Goal: Information Seeking & Learning: Check status

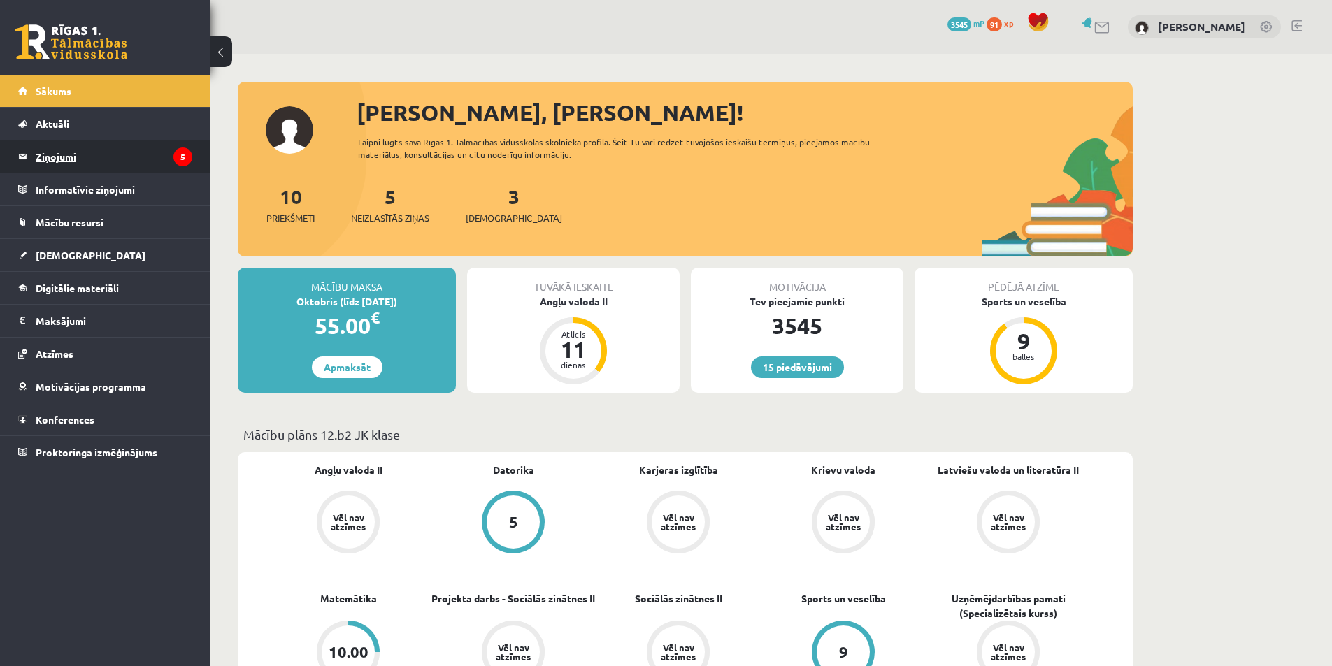
click at [48, 166] on legend "Ziņojumi 5" at bounding box center [114, 157] width 157 height 32
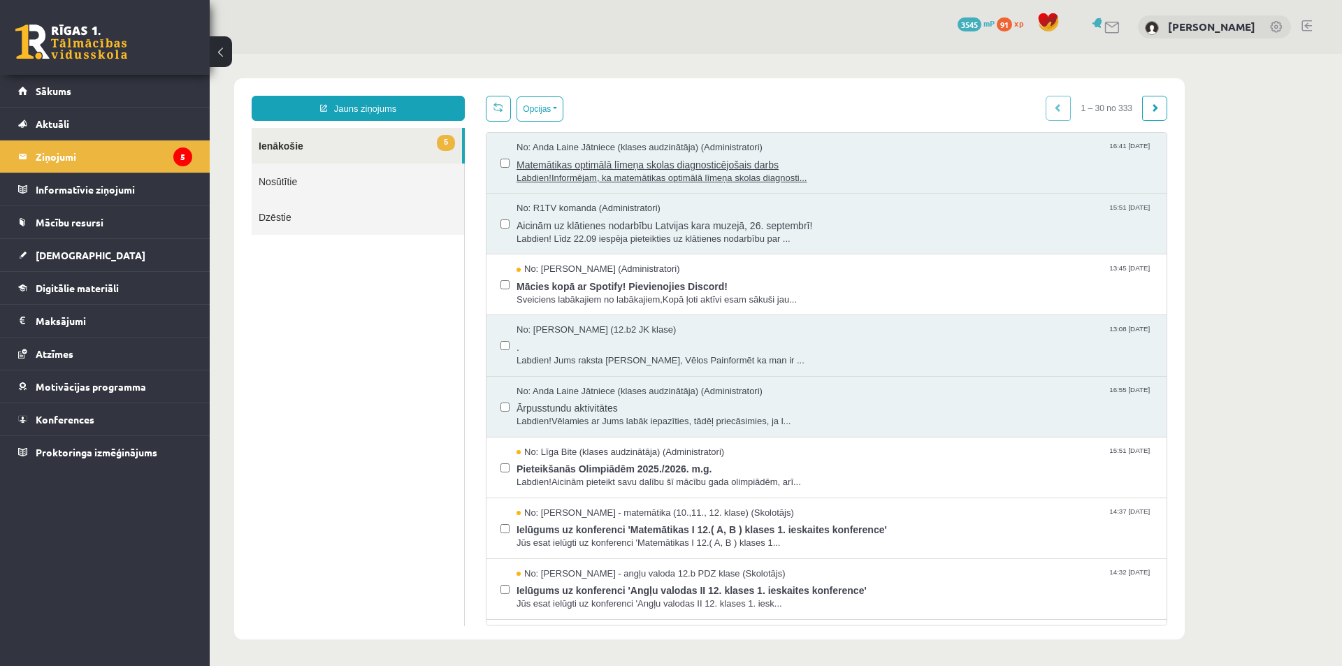
click at [572, 161] on span "Matemātikas optimālā līmeņa skolas diagnosticējošais darbs" at bounding box center [835, 163] width 636 height 17
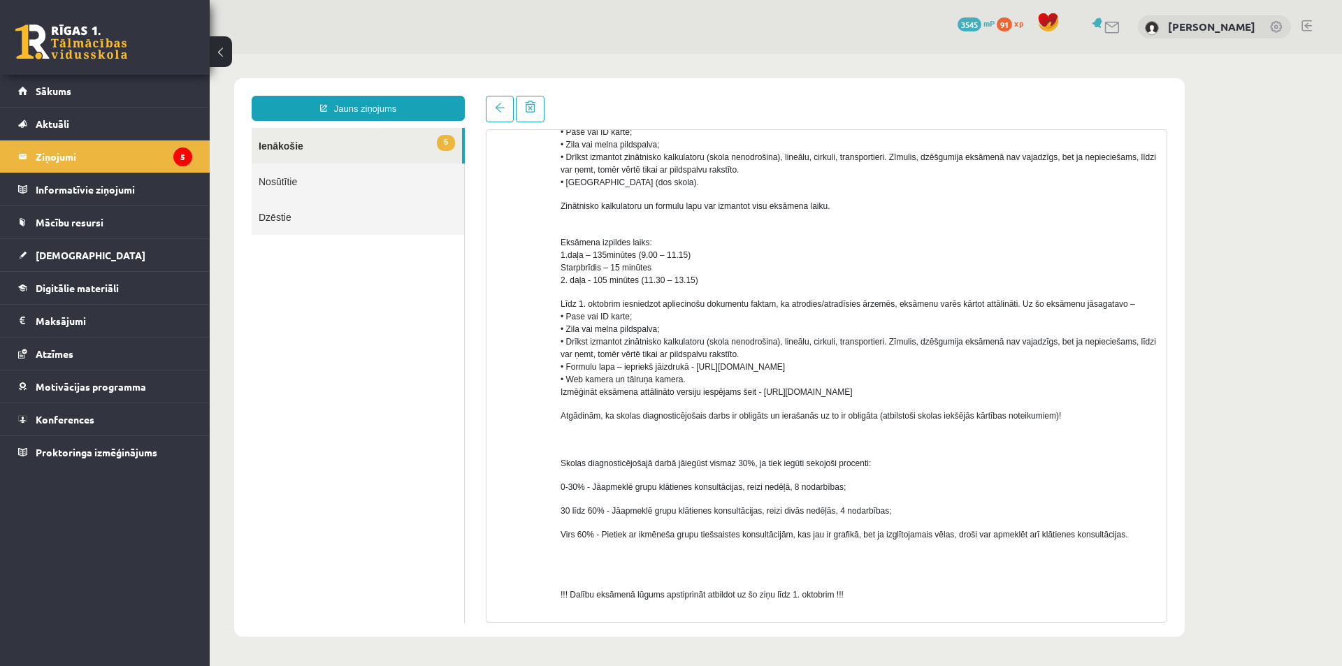
scroll to position [350, 0]
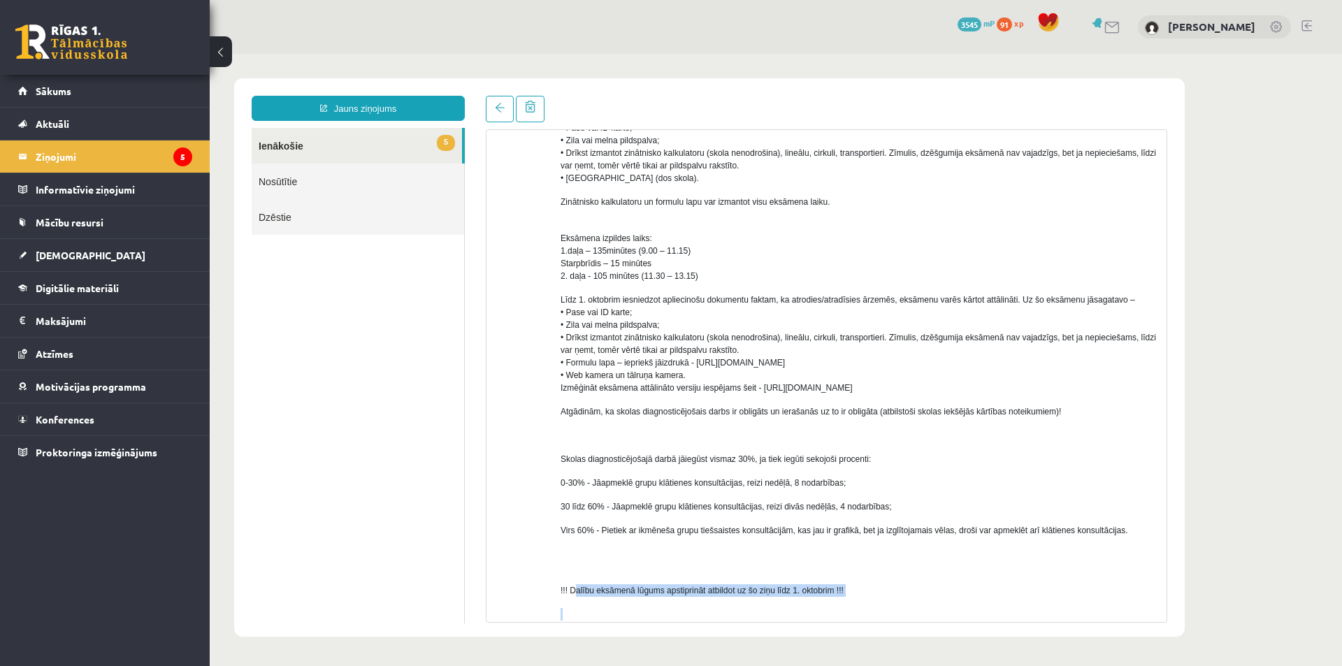
drag, startPoint x: 578, startPoint y: 590, endPoint x: 852, endPoint y: 598, distance: 274.9
click at [852, 598] on div "Labdien! Informējam, ka matemātikas optimālā līmeņa skolas diagnosticējošais da…" at bounding box center [859, 263] width 596 height 789
click at [883, 573] on p "!!! Dalību eksāmenā lūgums apstiprināt atbildot uz šo ziņu līdz 1. oktobrim !!!" at bounding box center [859, 584] width 596 height 25
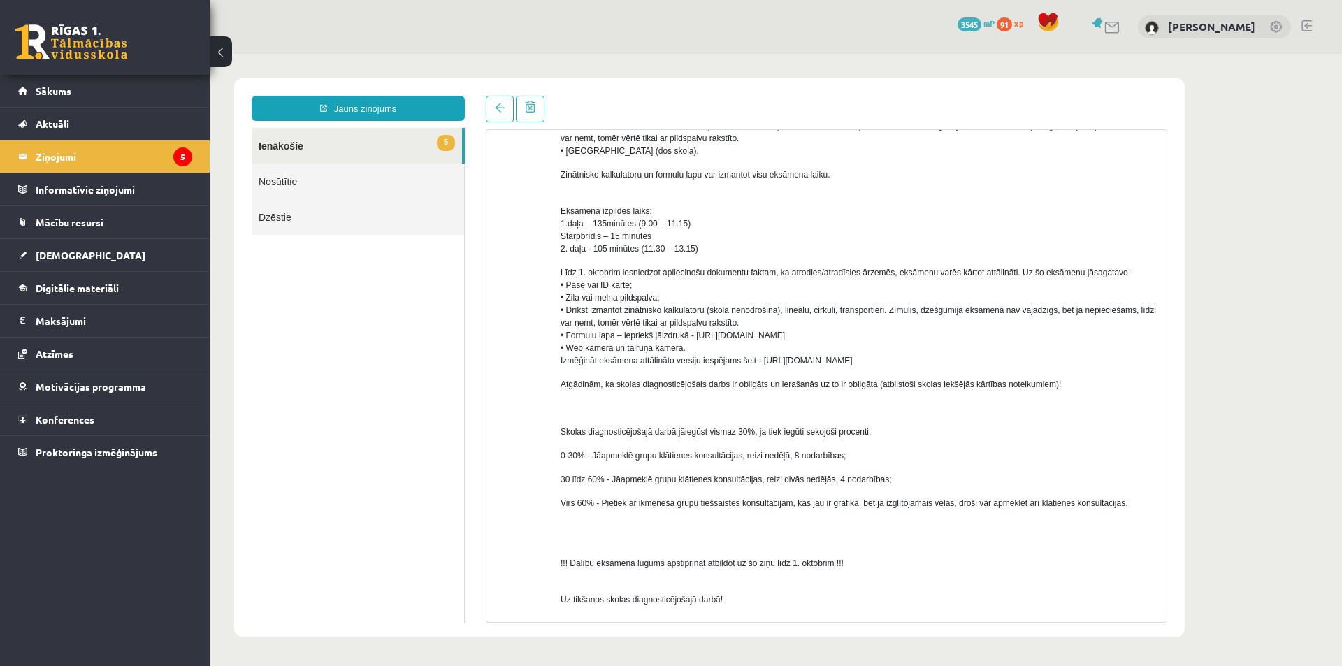
scroll to position [444, 0]
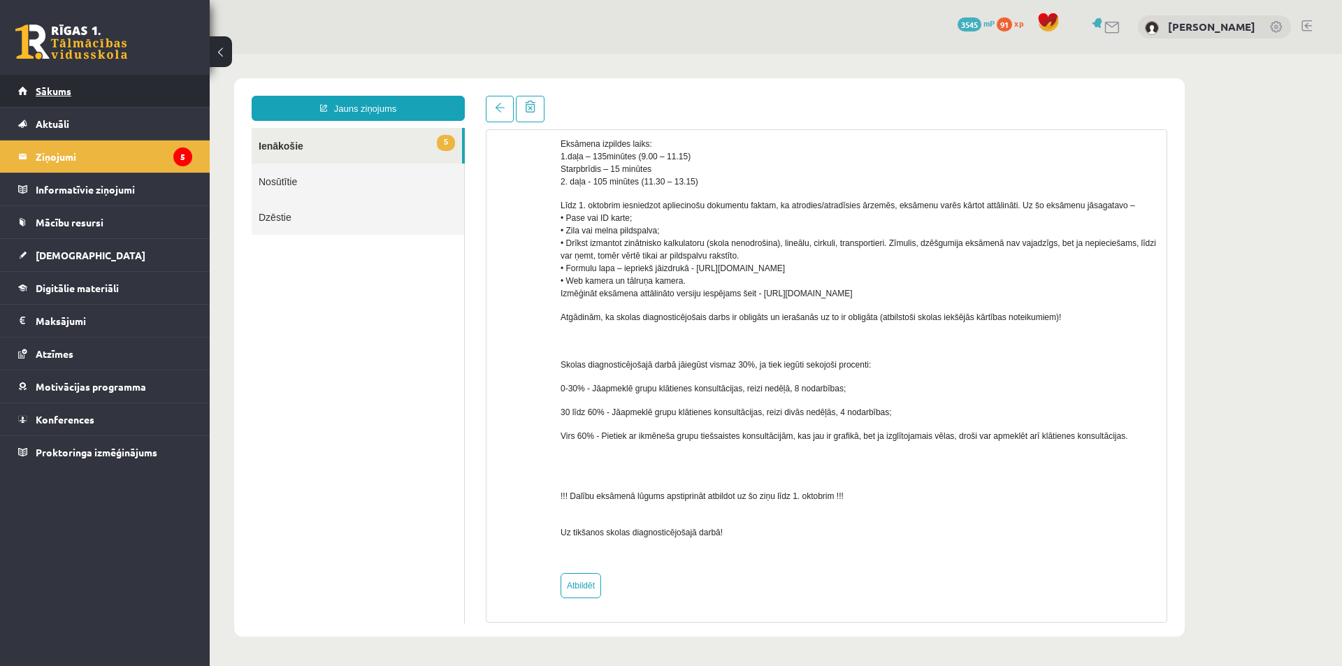
click at [126, 84] on link "Sākums" at bounding box center [105, 91] width 174 height 32
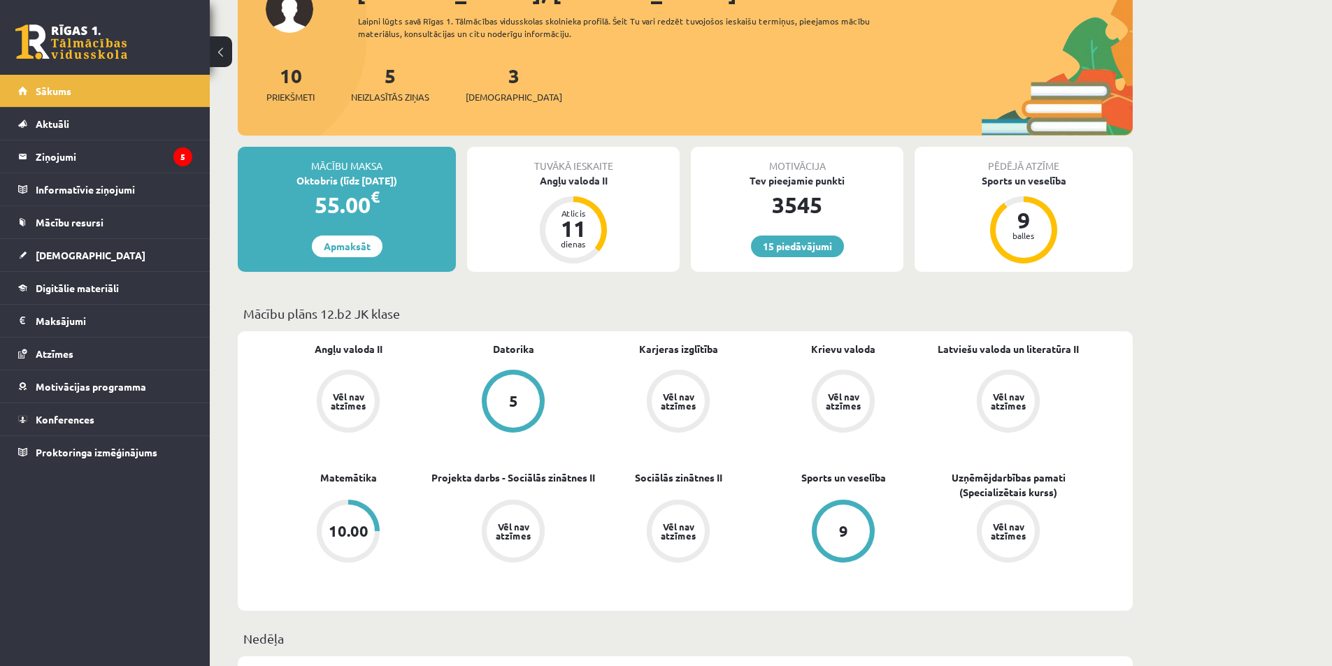
scroll to position [140, 0]
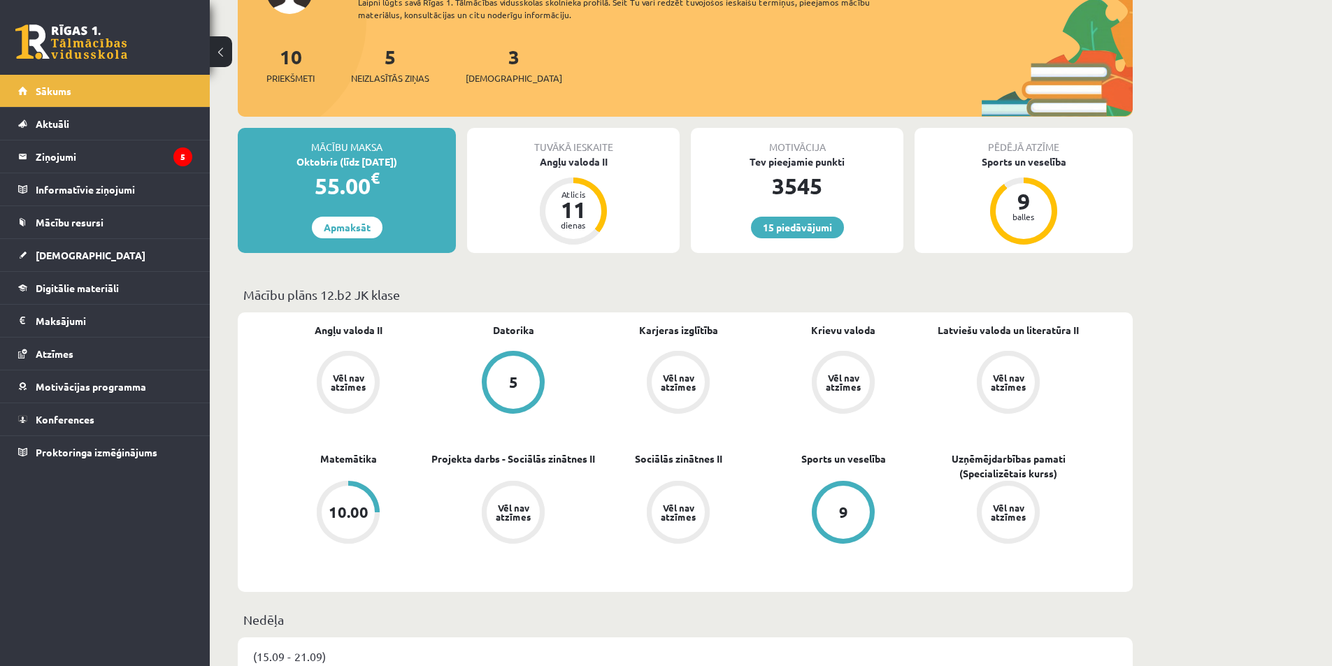
click at [340, 498] on div "10.00" at bounding box center [348, 512] width 53 height 53
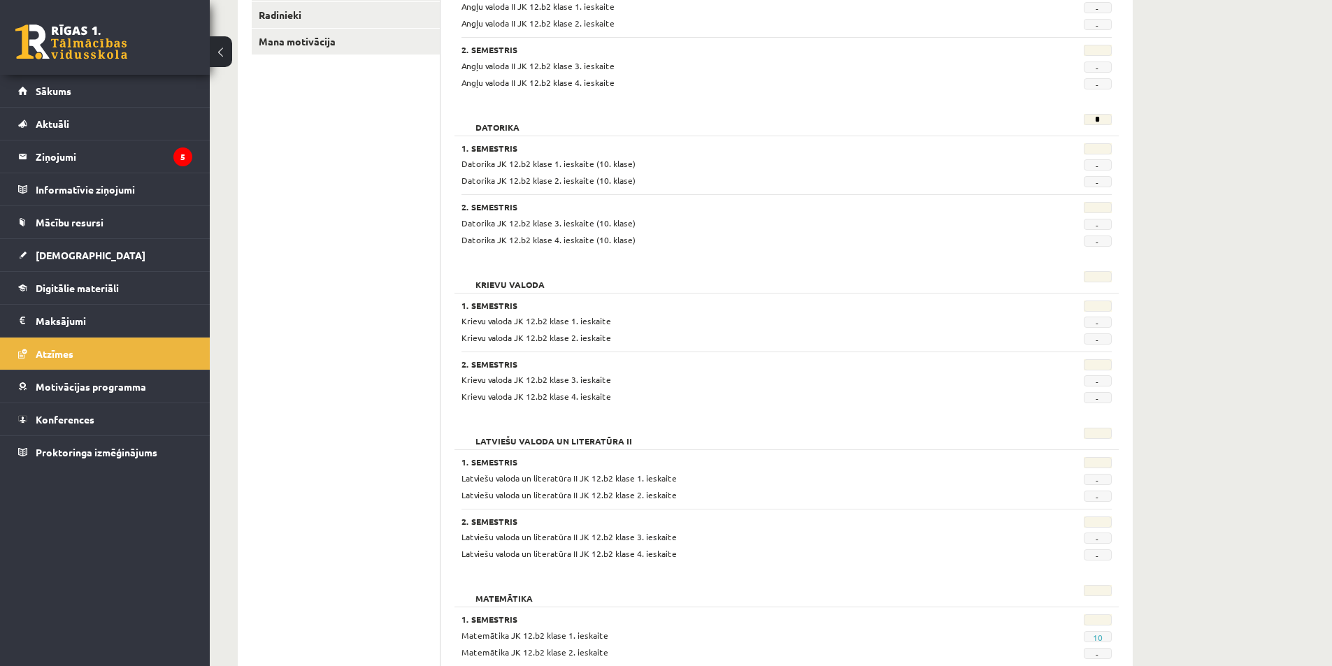
scroll to position [210, 0]
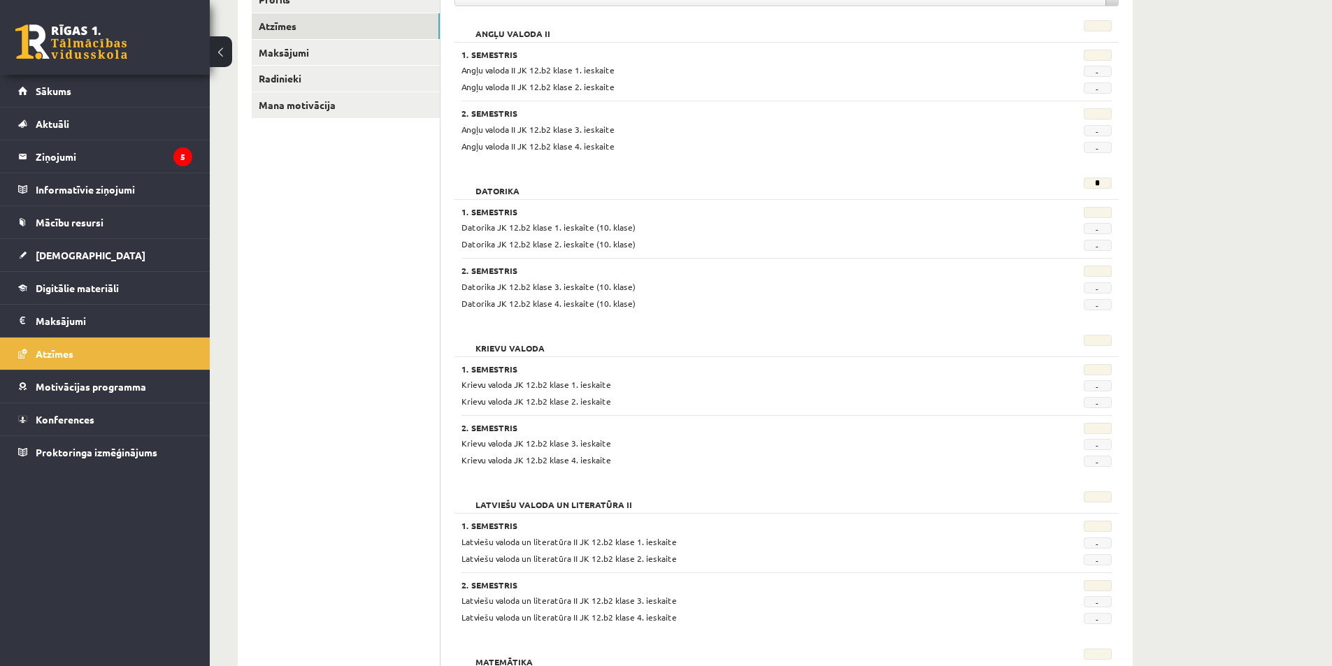
drag, startPoint x: 586, startPoint y: 201, endPoint x: 558, endPoint y: 174, distance: 39.1
drag, startPoint x: 558, startPoint y: 174, endPoint x: 102, endPoint y: 83, distance: 464.8
click at [102, 83] on link "Sākums" at bounding box center [105, 91] width 174 height 32
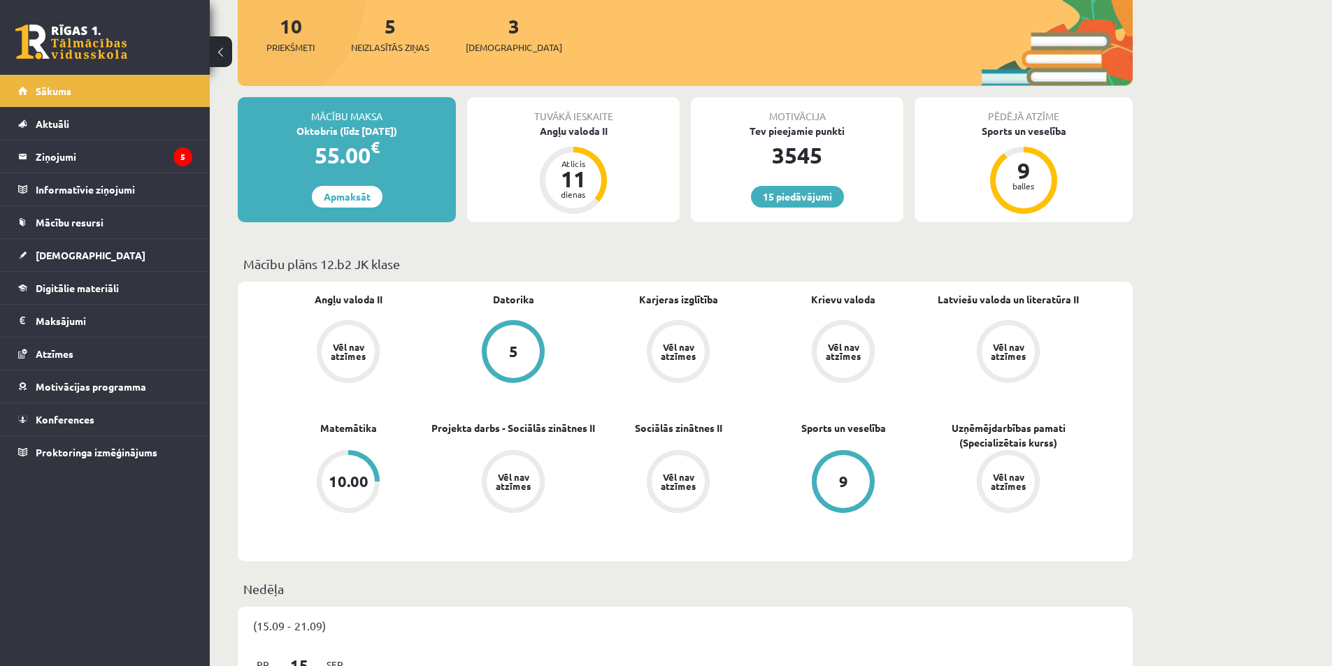
scroll to position [210, 0]
